Goal: Transaction & Acquisition: Purchase product/service

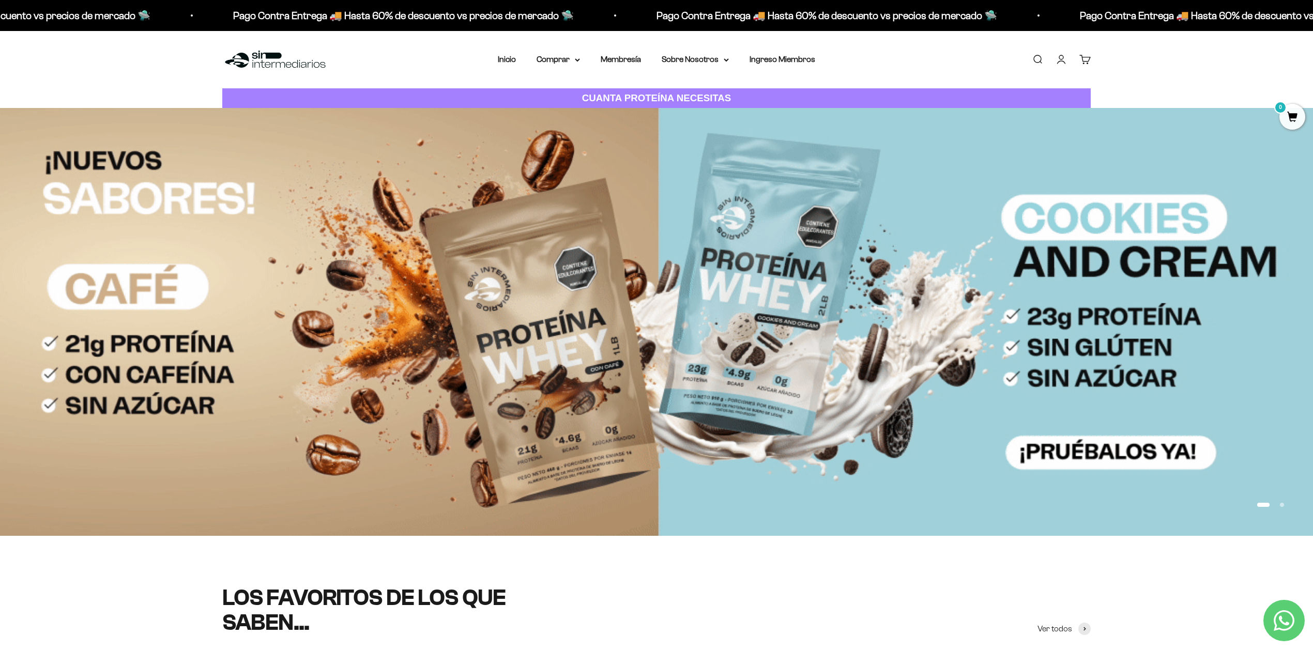
click at [1067, 65] on link "Iniciar sesión" at bounding box center [1060, 59] width 11 height 11
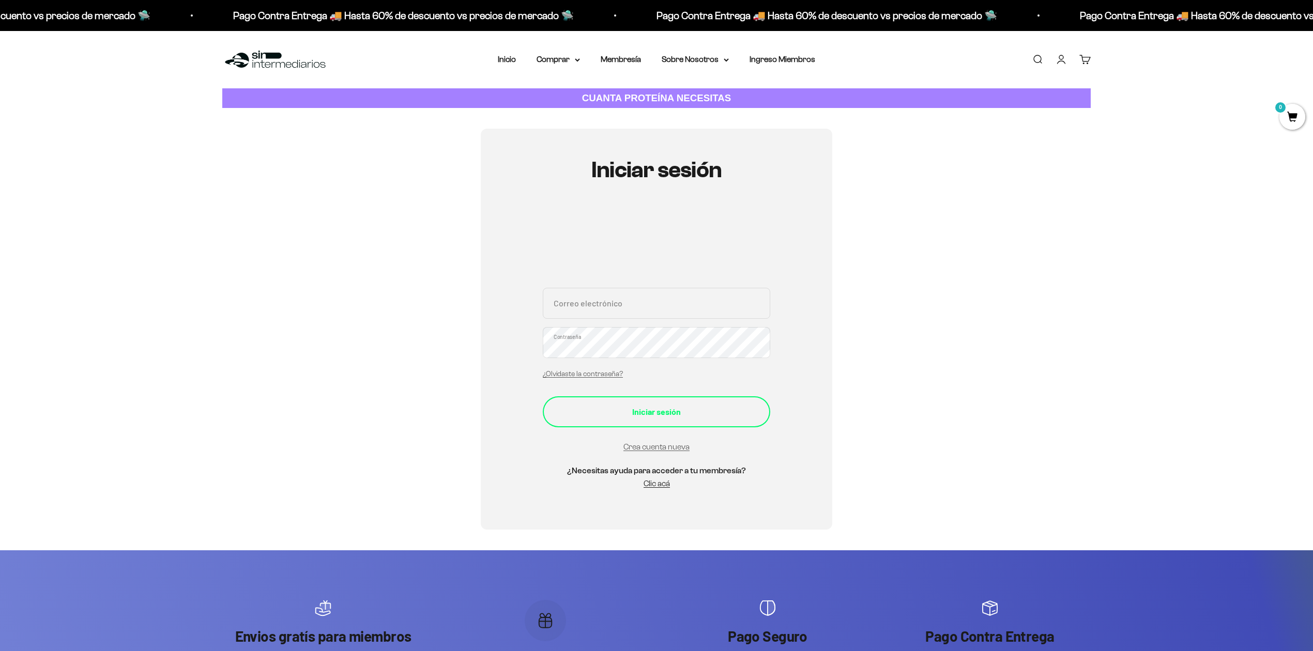
type input "valenlea@msn.com"
click at [639, 420] on button "Iniciar sesión" at bounding box center [656, 411] width 227 height 31
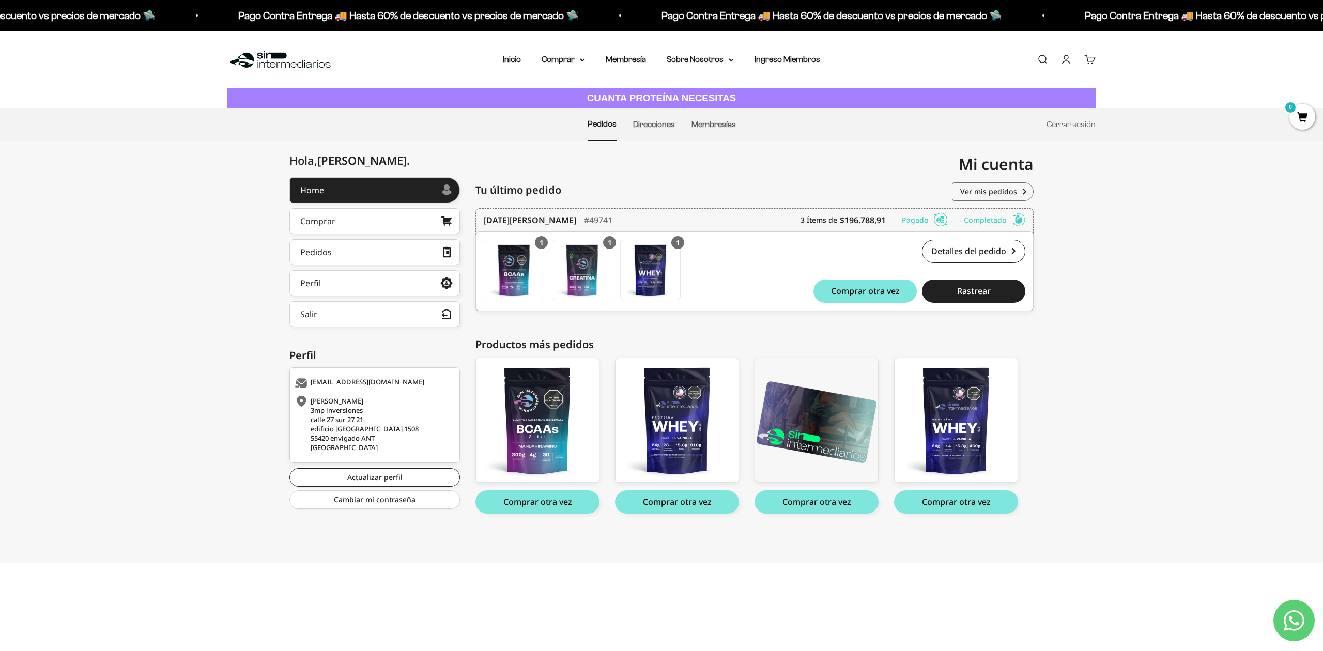
click at [172, 333] on div "Hola, Valentina . Home Comprar Pedidos Perfil Información personal Direcciones …" at bounding box center [661, 357] width 1323 height 360
click at [420, 218] on link "Comprar" at bounding box center [374, 221] width 171 height 26
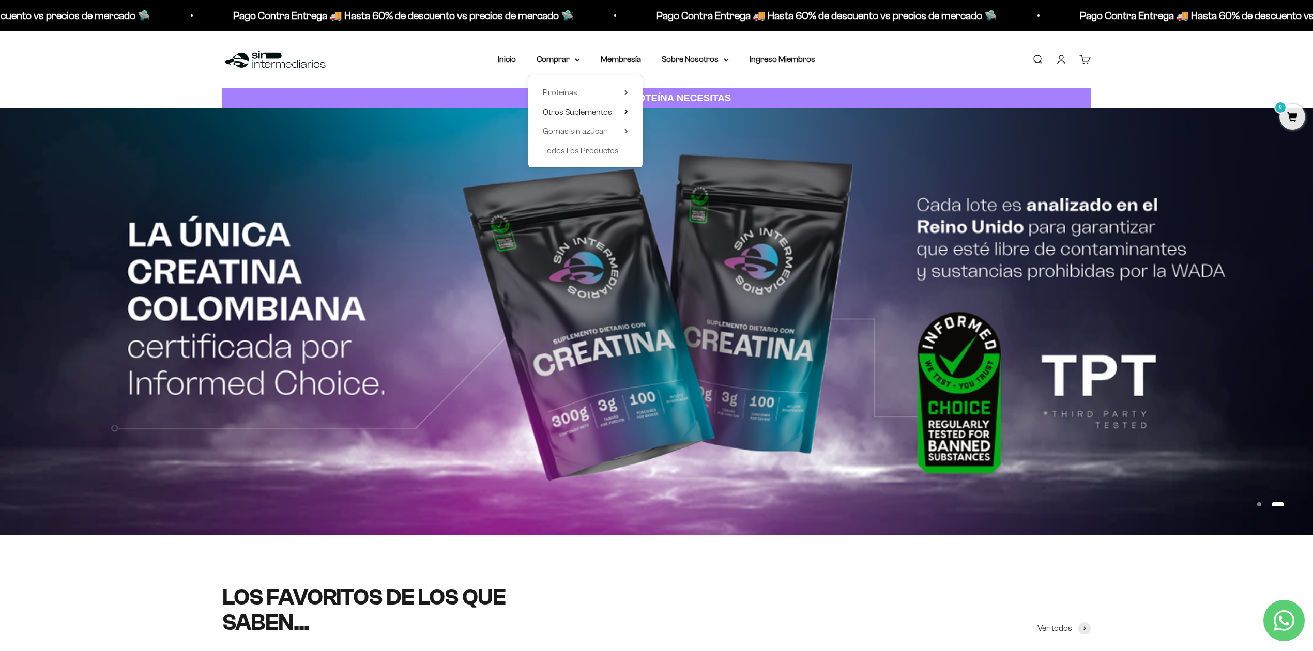
click at [623, 112] on summary "Otros Suplementos" at bounding box center [585, 111] width 85 height 13
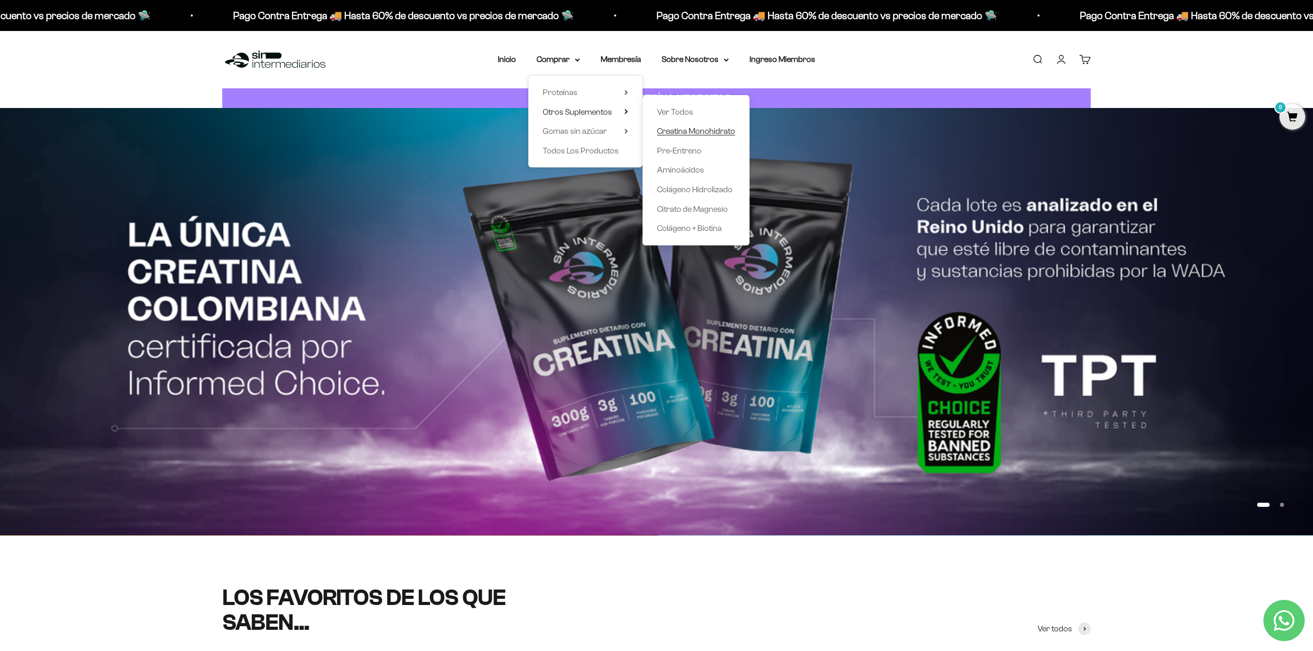
click at [708, 135] on span "Creatina Monohidrato" at bounding box center [696, 131] width 78 height 13
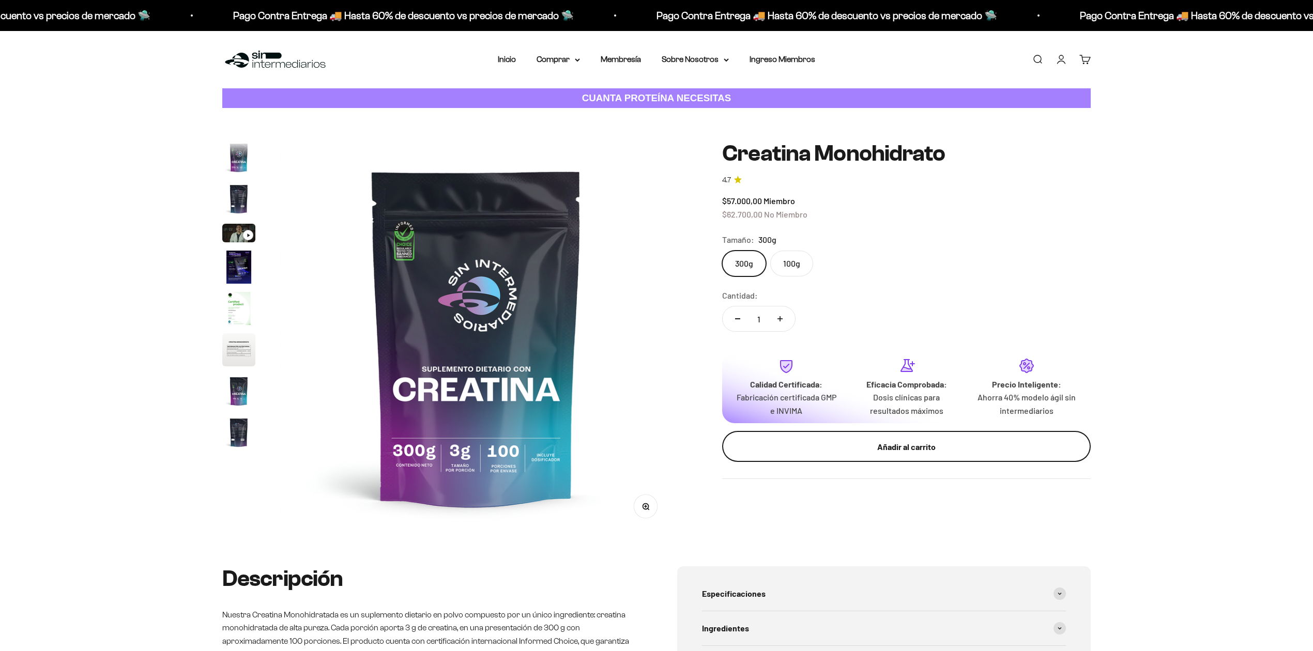
scroll to position [42, 0]
click at [861, 445] on div "Añadir al carrito" at bounding box center [906, 446] width 327 height 13
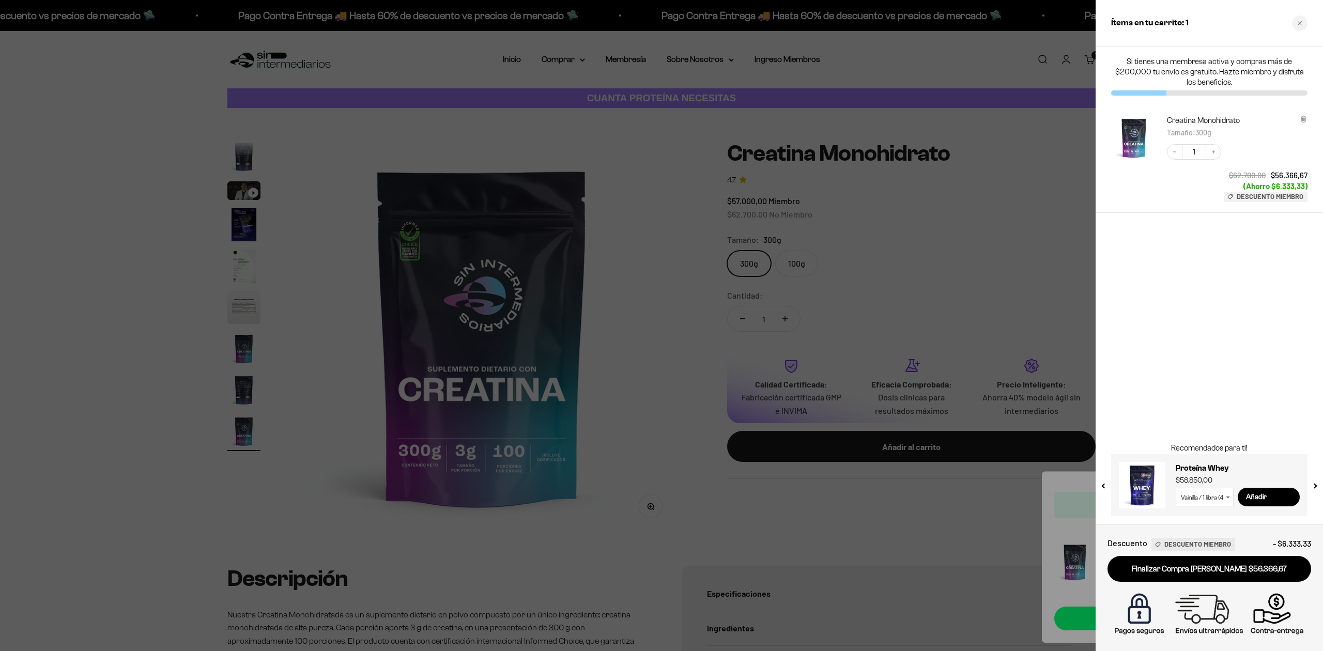
click at [73, 278] on div at bounding box center [661, 325] width 1323 height 651
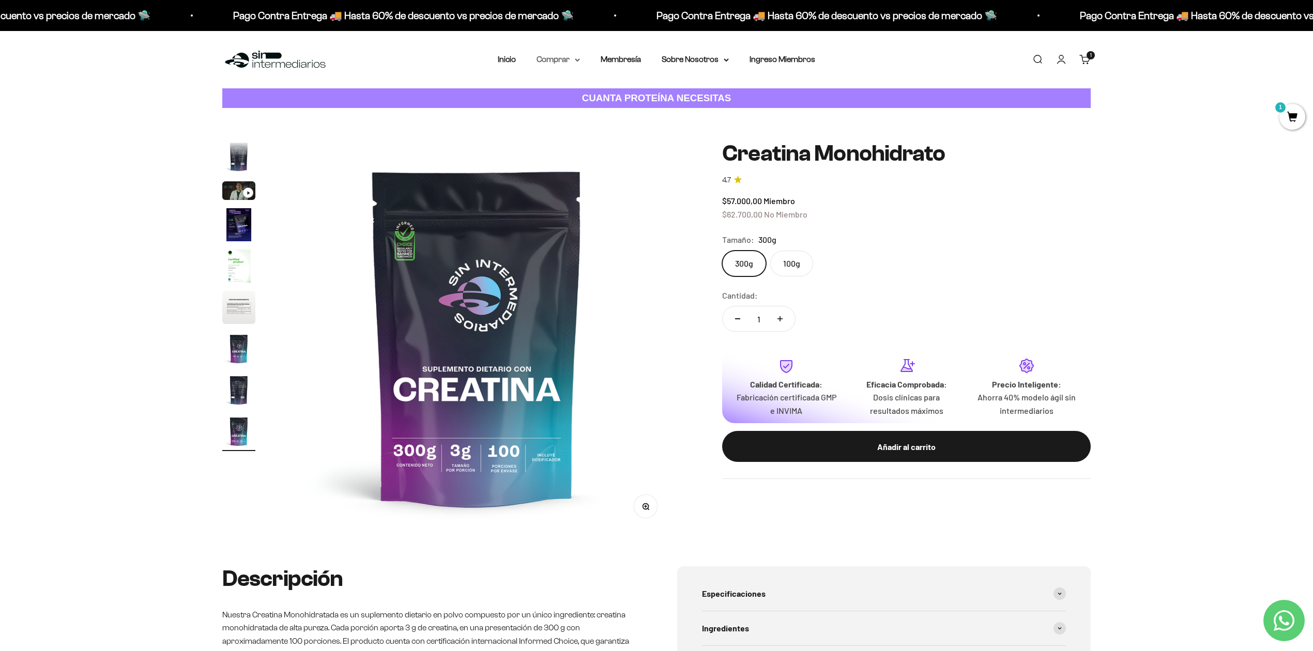
click at [572, 55] on summary "Comprar" at bounding box center [557, 59] width 43 height 13
click at [625, 91] on icon at bounding box center [626, 92] width 2 height 4
click at [622, 113] on summary "Otros Suplementos" at bounding box center [585, 111] width 85 height 13
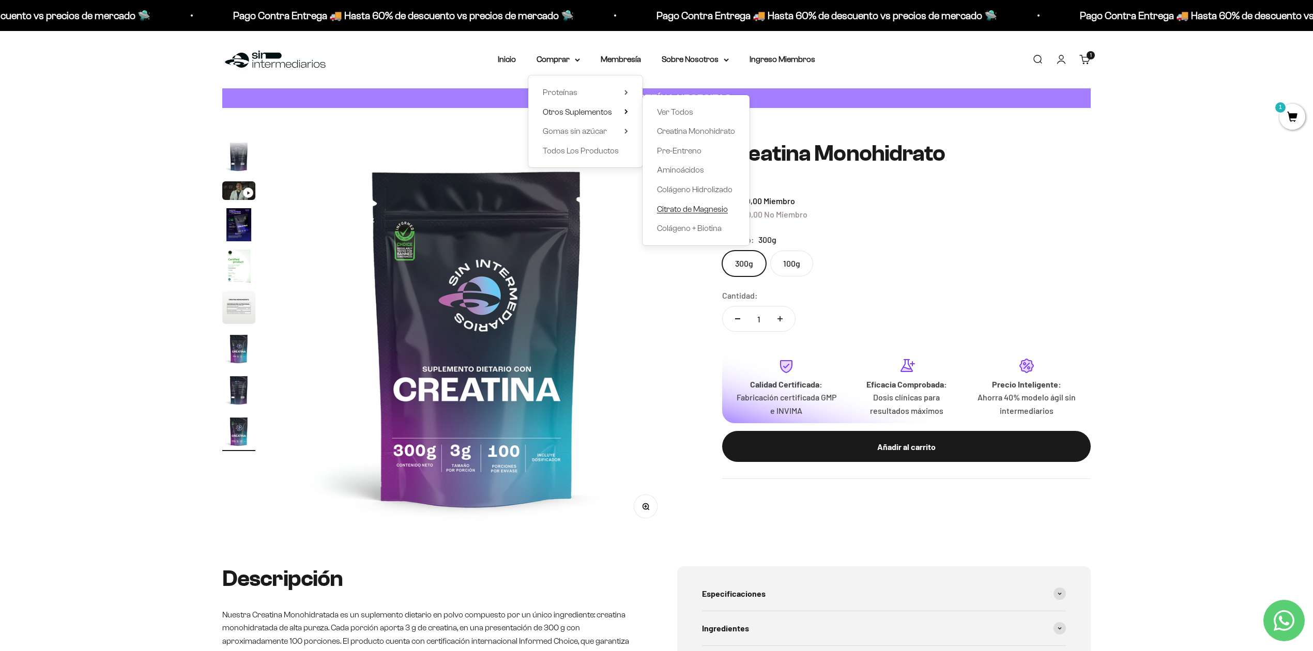
click at [685, 211] on span "Citrato de Magnesio" at bounding box center [692, 209] width 71 height 9
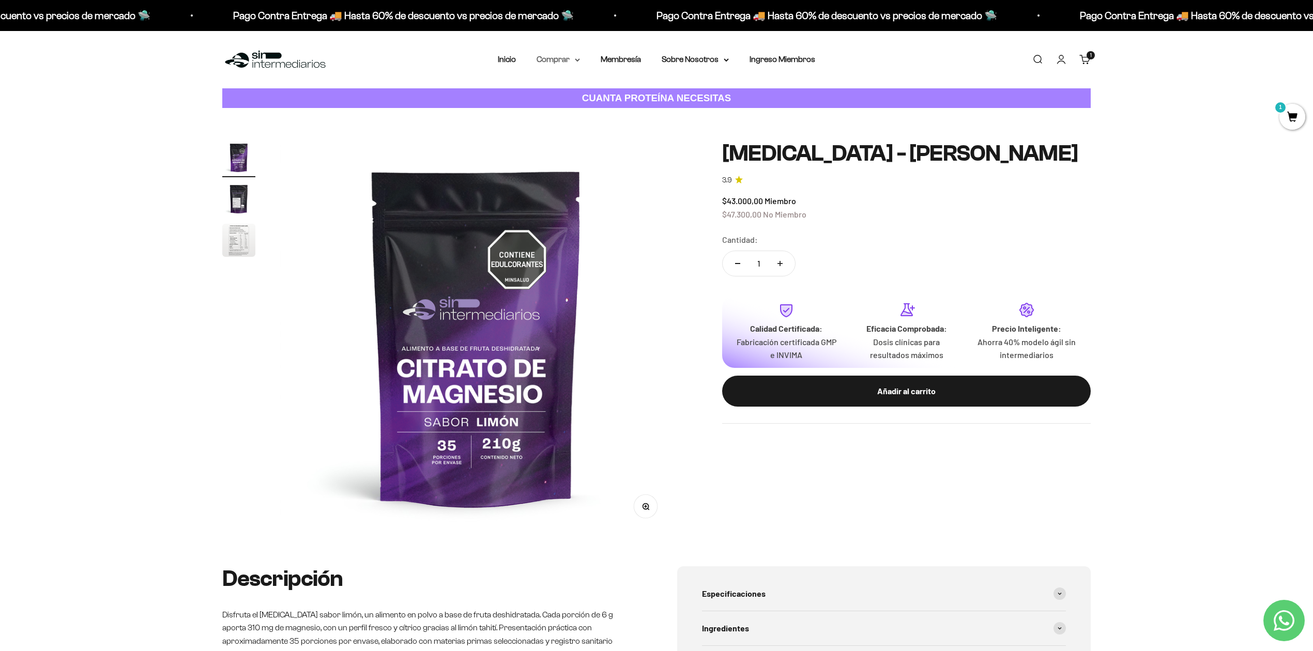
click at [573, 60] on summary "Comprar" at bounding box center [557, 59] width 43 height 13
click at [624, 133] on icon at bounding box center [626, 131] width 4 height 5
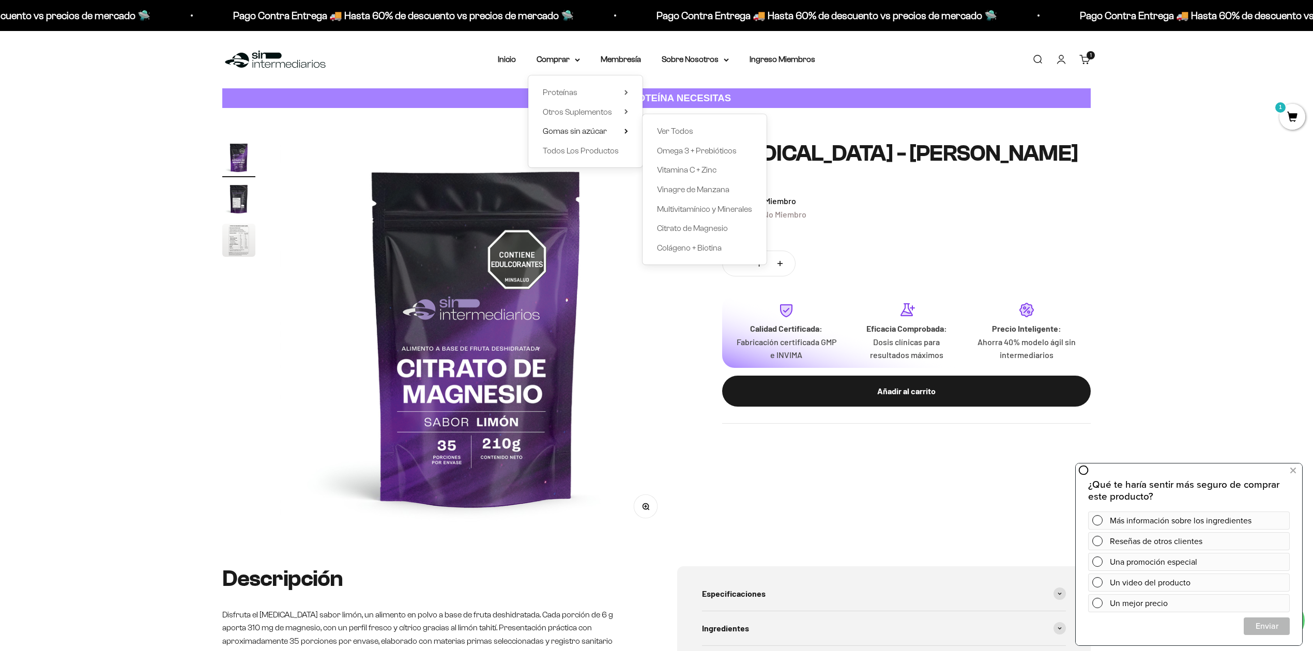
click at [736, 494] on div "Zoom Ir al artículo 1 Ir al artículo 2 Ir al artículo 3 Citrato de Magnesio - S…" at bounding box center [656, 337] width 868 height 392
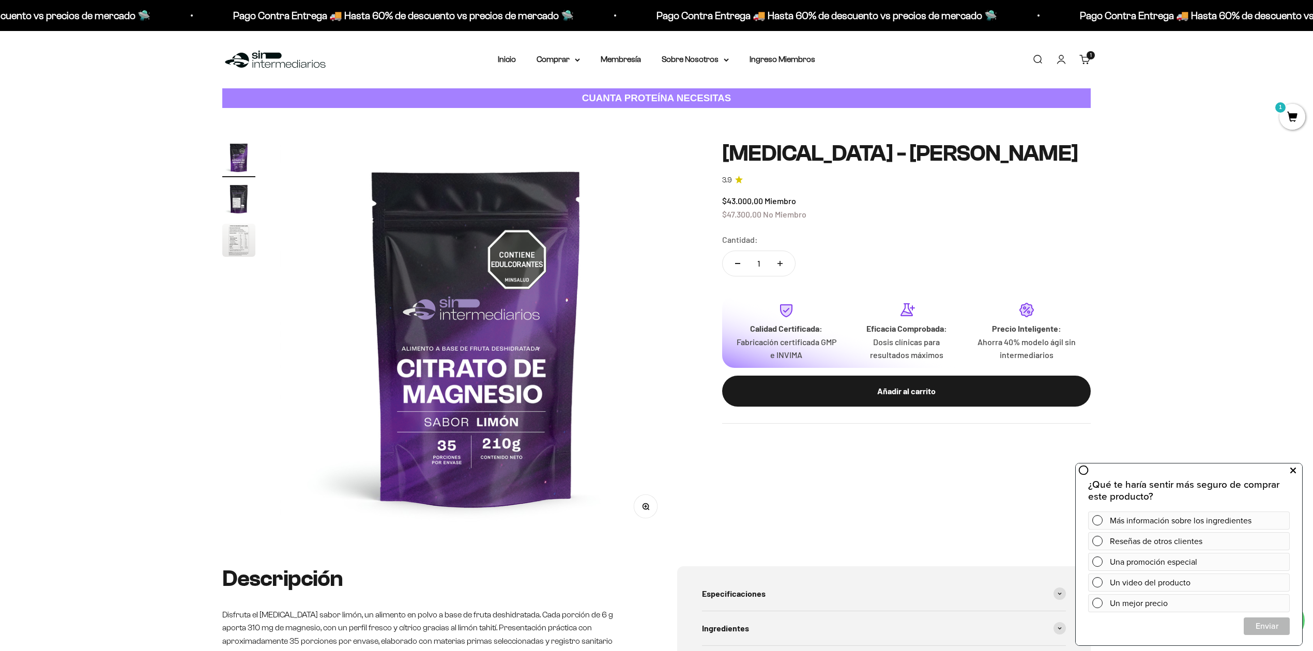
click at [1295, 470] on icon at bounding box center [1293, 470] width 6 height 13
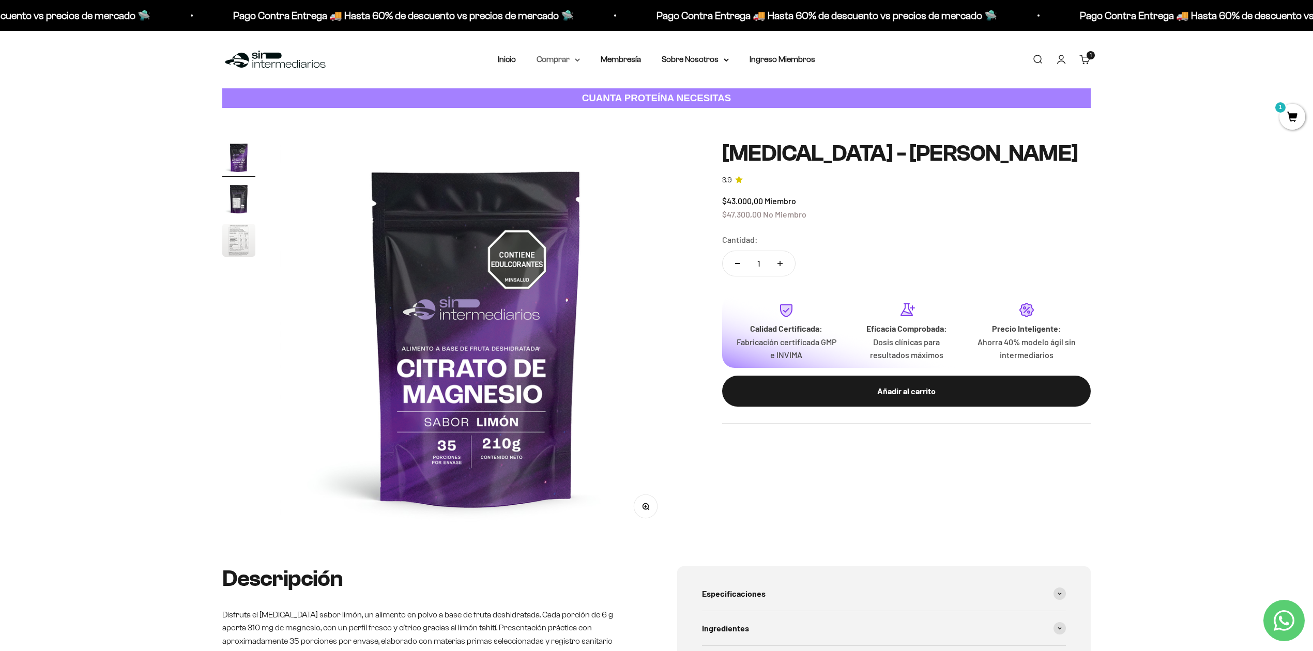
click at [571, 63] on summary "Comprar" at bounding box center [557, 59] width 43 height 13
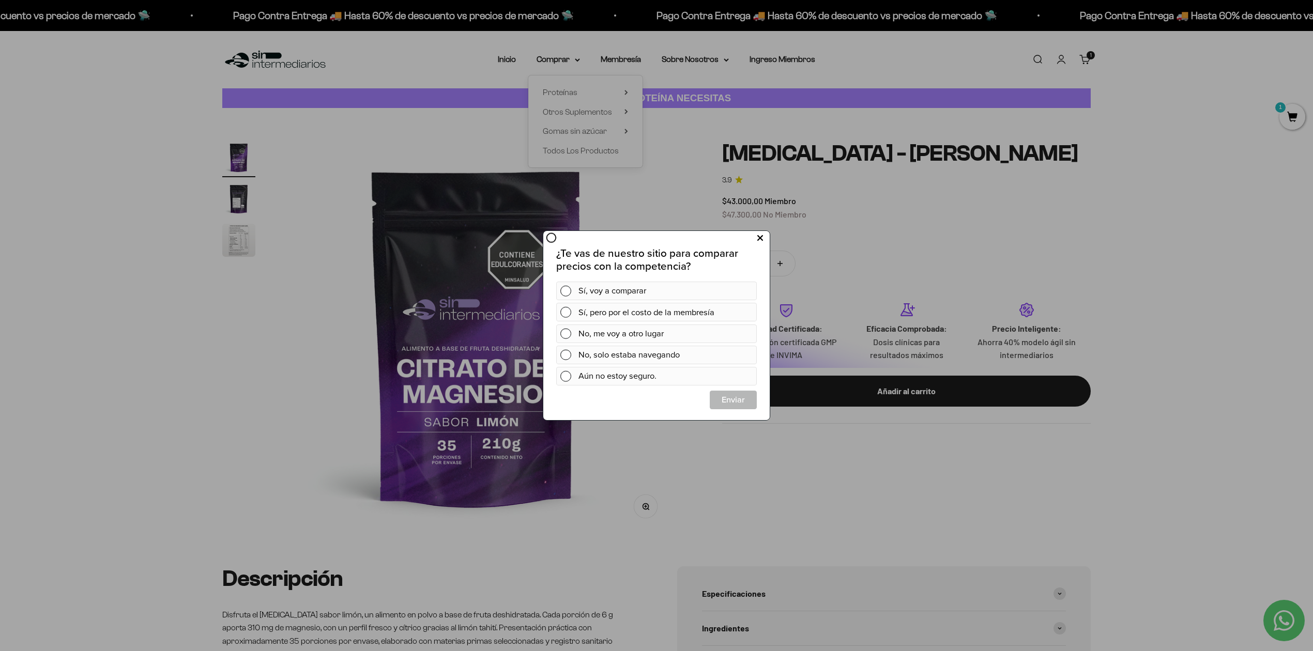
click at [760, 239] on icon at bounding box center [760, 239] width 6 height 14
